Goal: Task Accomplishment & Management: Manage account settings

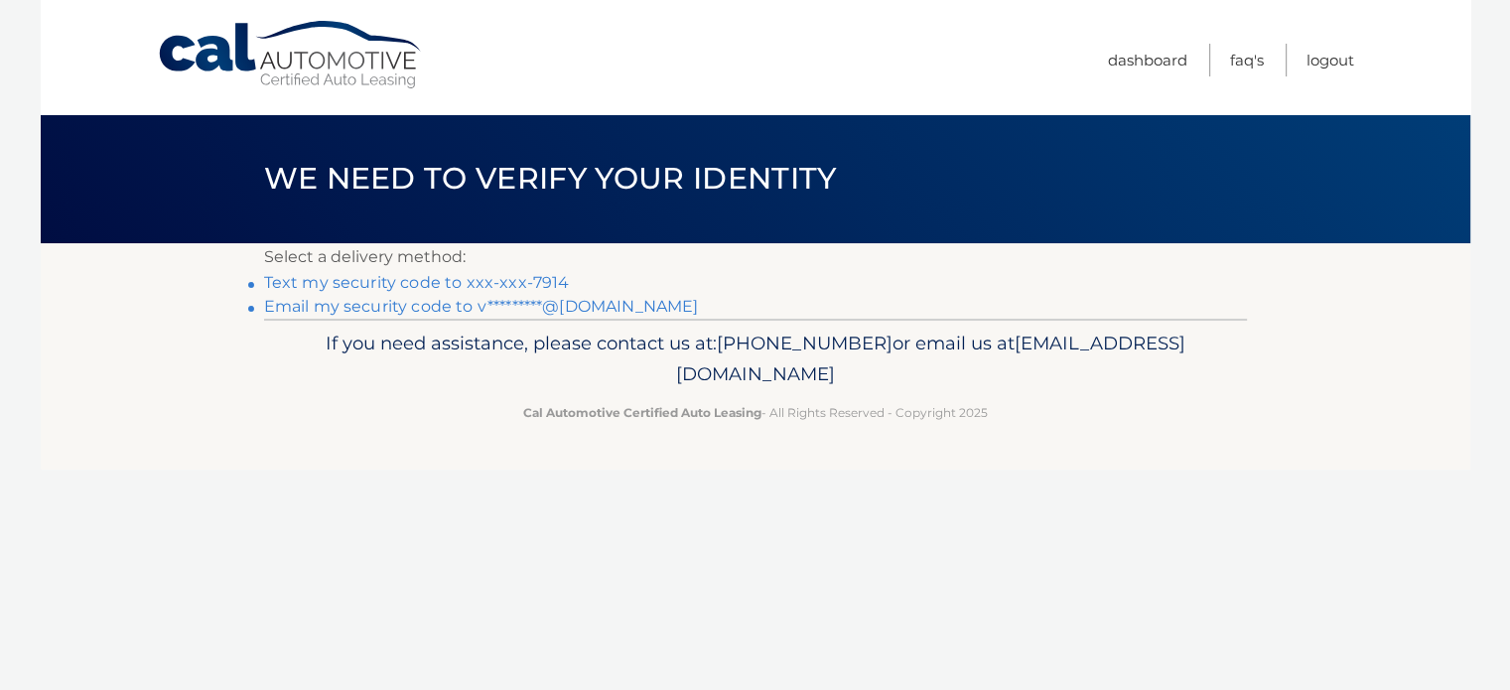
click at [377, 302] on link "Email my security code to v*********@gmail.com" at bounding box center [481, 306] width 435 height 19
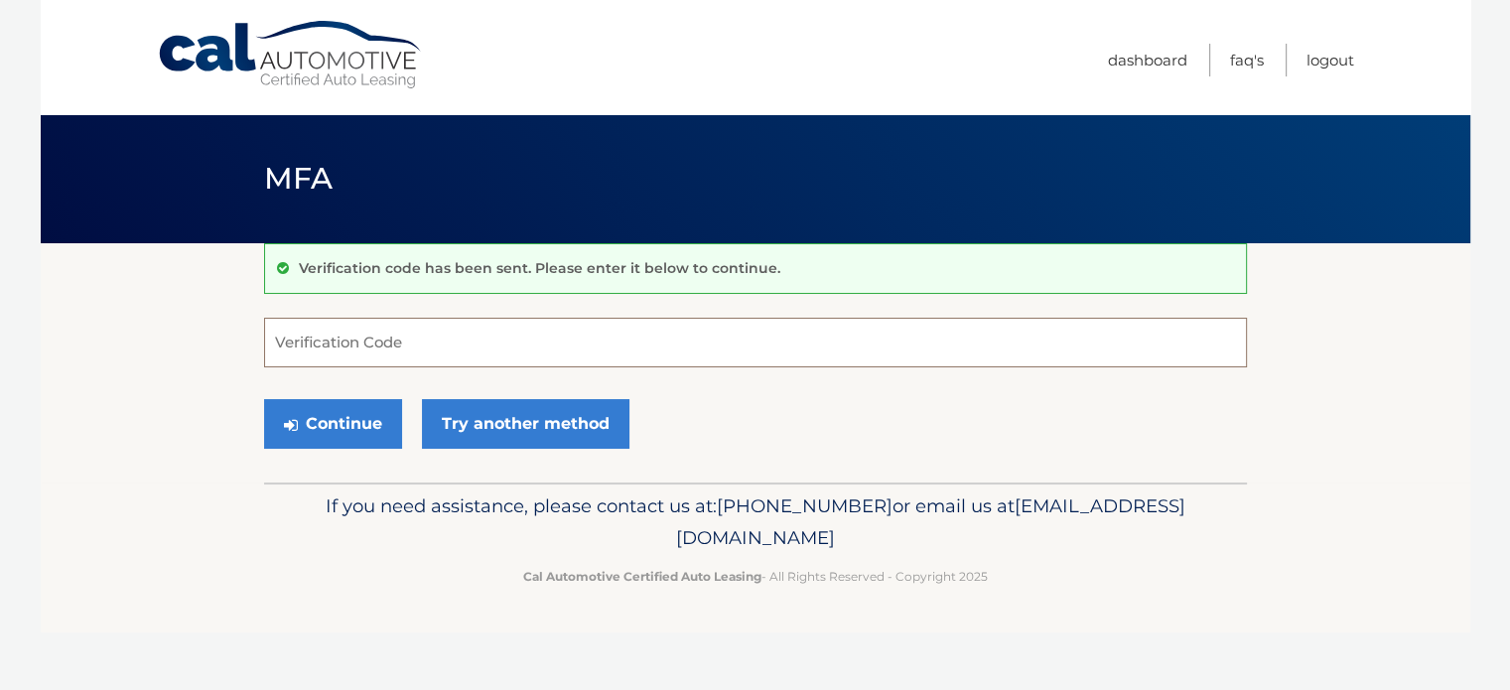
click at [369, 359] on input "Verification Code" at bounding box center [755, 343] width 983 height 50
type input "854933"
click at [344, 430] on button "Continue" at bounding box center [333, 424] width 138 height 50
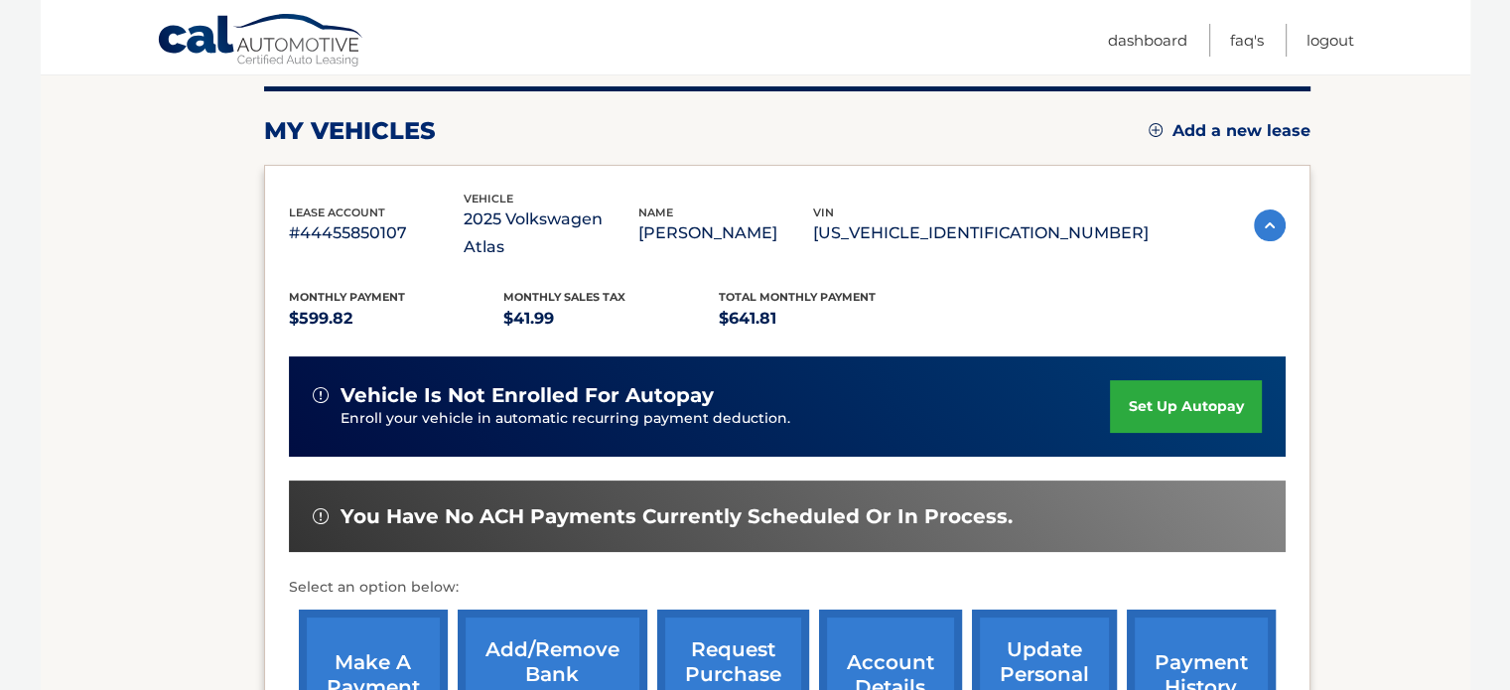
scroll to position [261, 0]
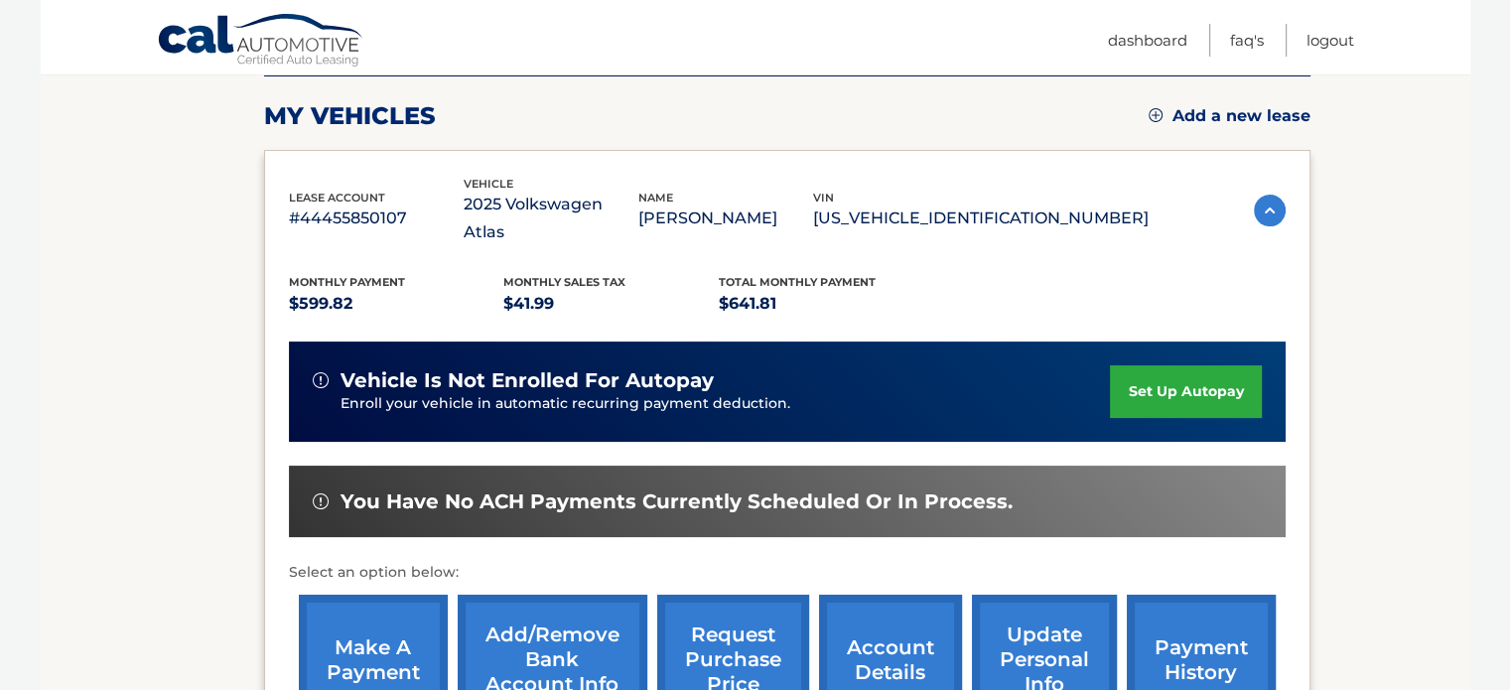
click at [385, 642] on link "make a payment" at bounding box center [373, 660] width 149 height 130
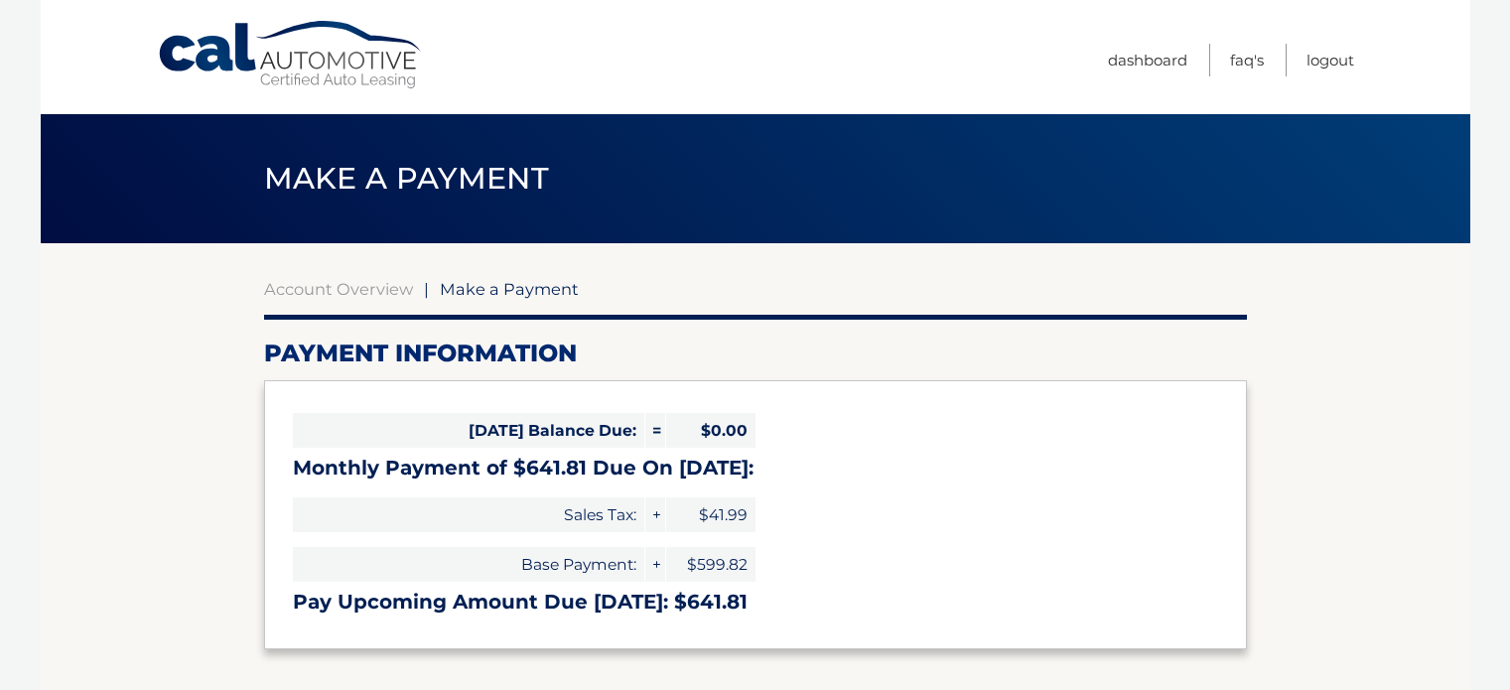
select select "N2ExYzAzNmYtZTAyOC00M2U0LTg2MGEtYTA5NjdiMzA4ZmYw"
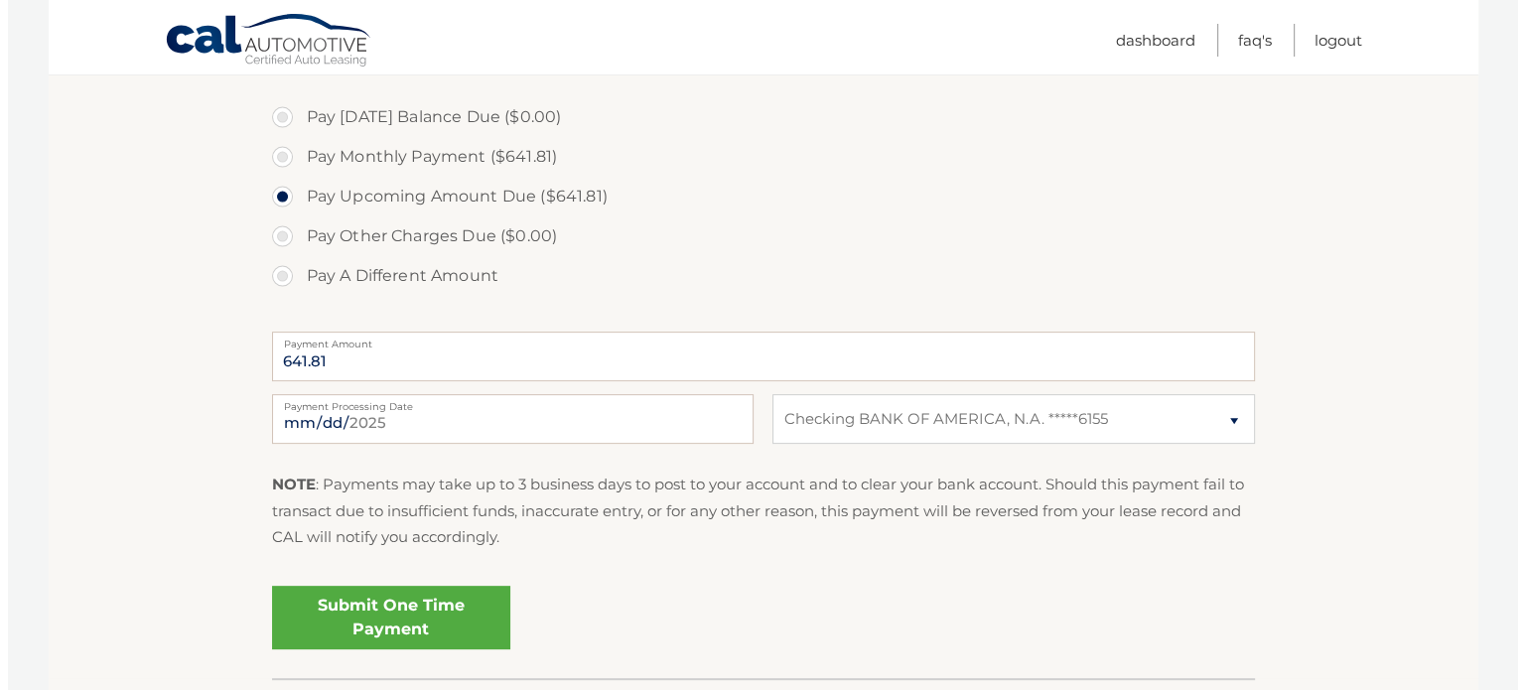
scroll to position [597, 0]
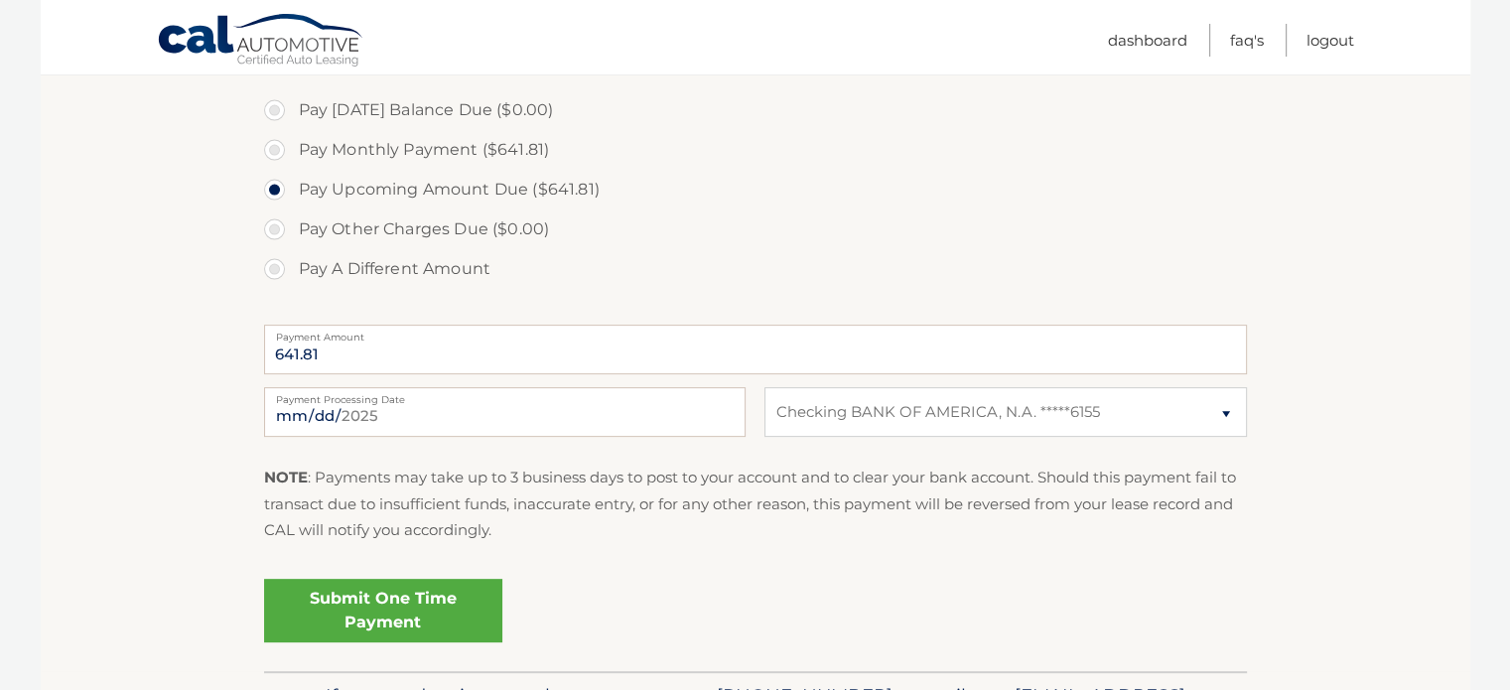
click at [399, 610] on link "Submit One Time Payment" at bounding box center [383, 611] width 238 height 64
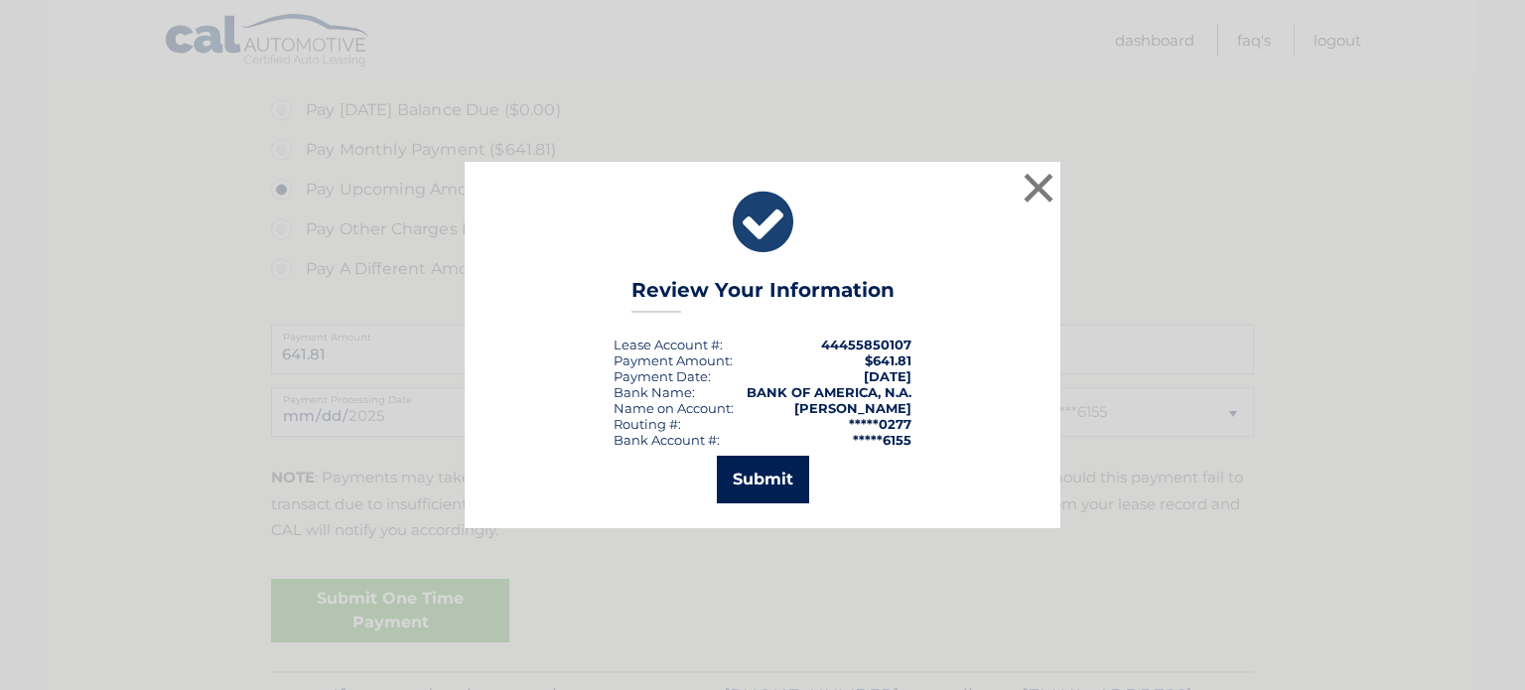
click at [764, 483] on button "Submit" at bounding box center [763, 480] width 92 height 48
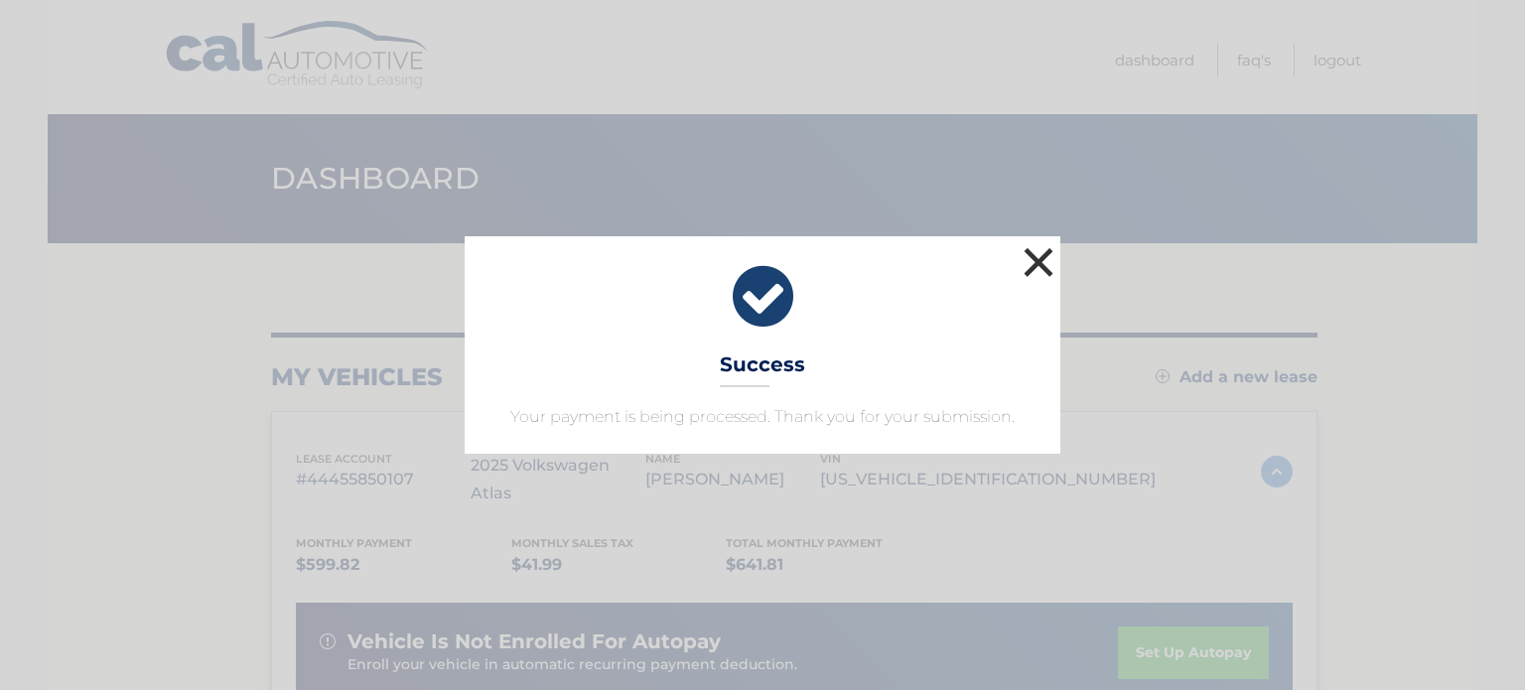
click at [1031, 253] on button "×" at bounding box center [1039, 262] width 40 height 40
